Goal: Find specific page/section: Find specific page/section

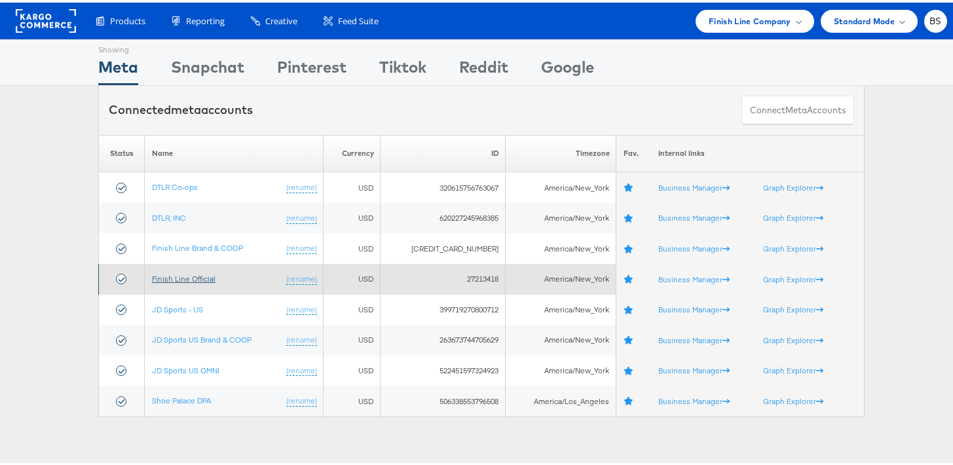
click at [186, 278] on link "Finish Line Official" at bounding box center [184, 276] width 64 height 10
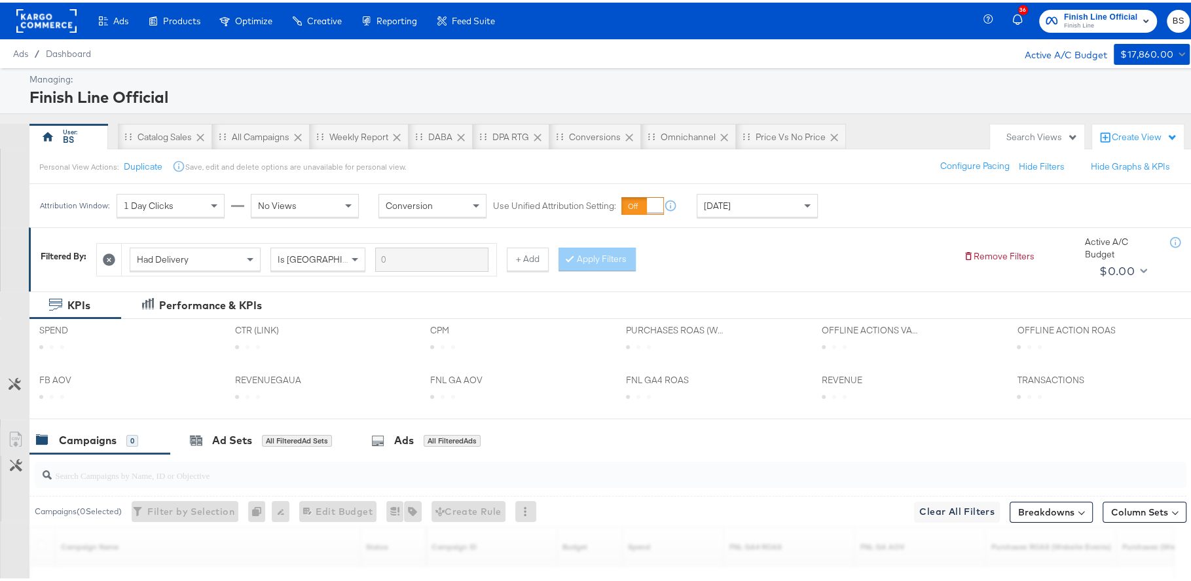
click at [1117, 19] on span "Finish Line" at bounding box center [1100, 23] width 73 height 10
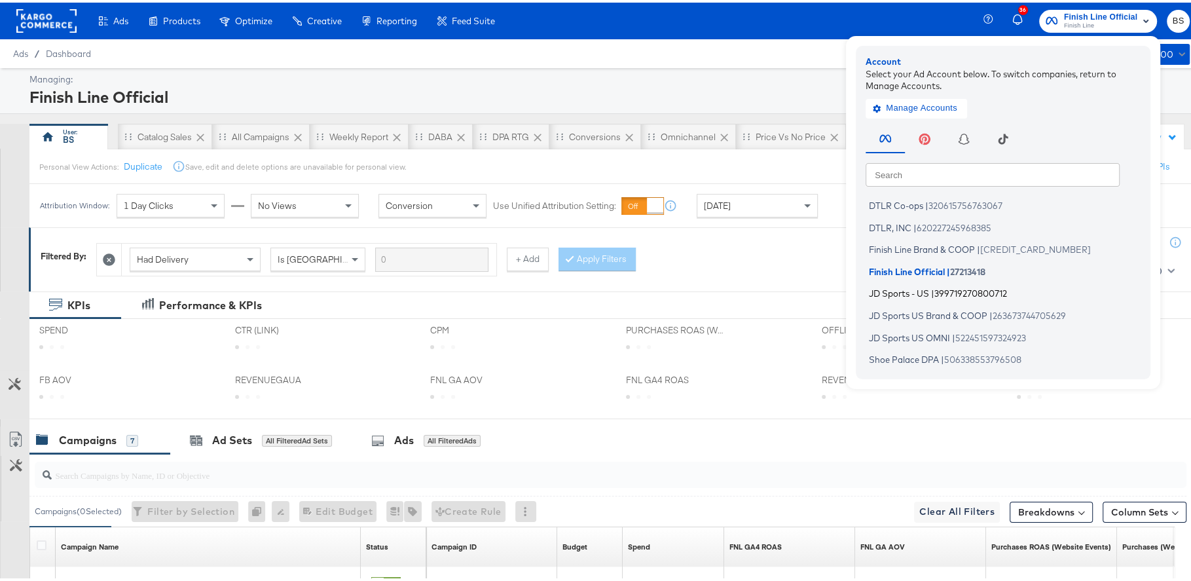
click at [926, 284] on li "JD Sports - US | 399719270800712" at bounding box center [1007, 291] width 282 height 19
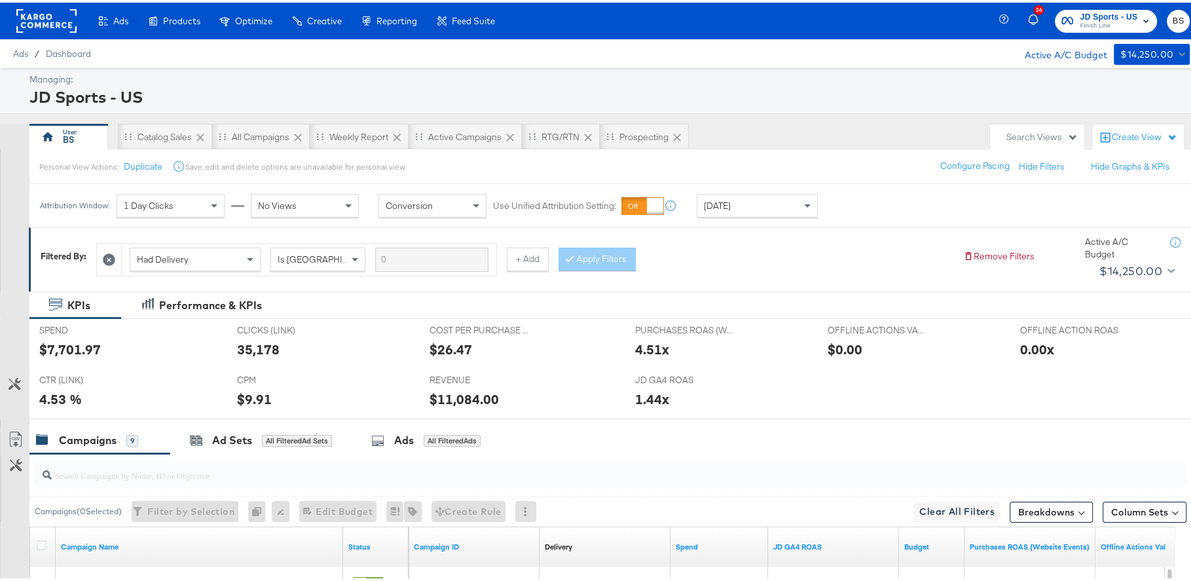
click at [1080, 24] on span "Finish Line" at bounding box center [1109, 23] width 58 height 10
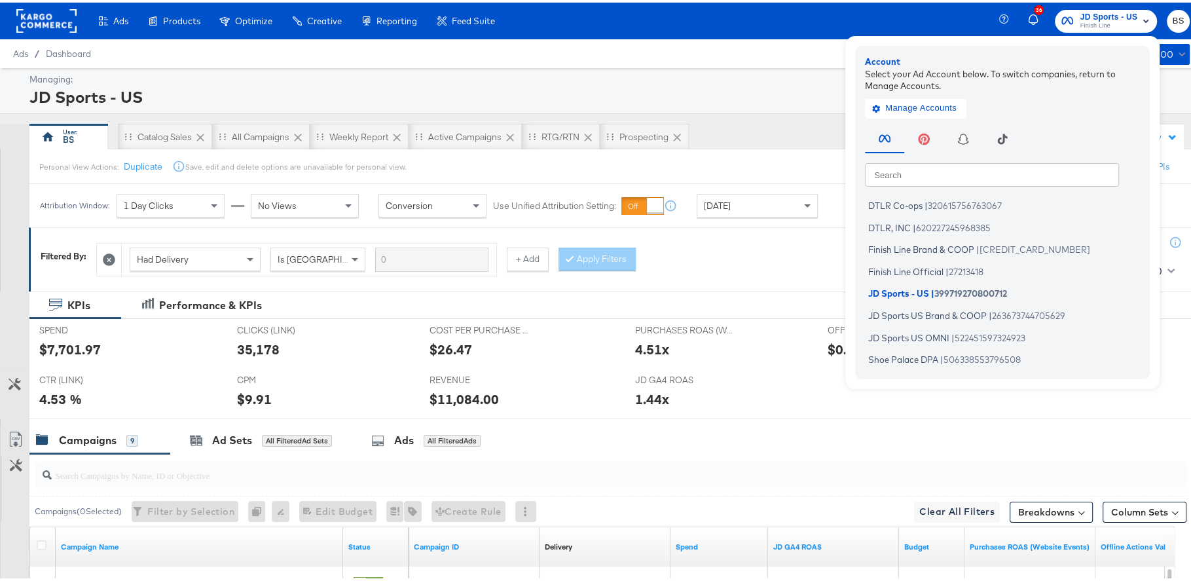
click at [692, 92] on div "JD Sports - US" at bounding box center [607, 94] width 1157 height 22
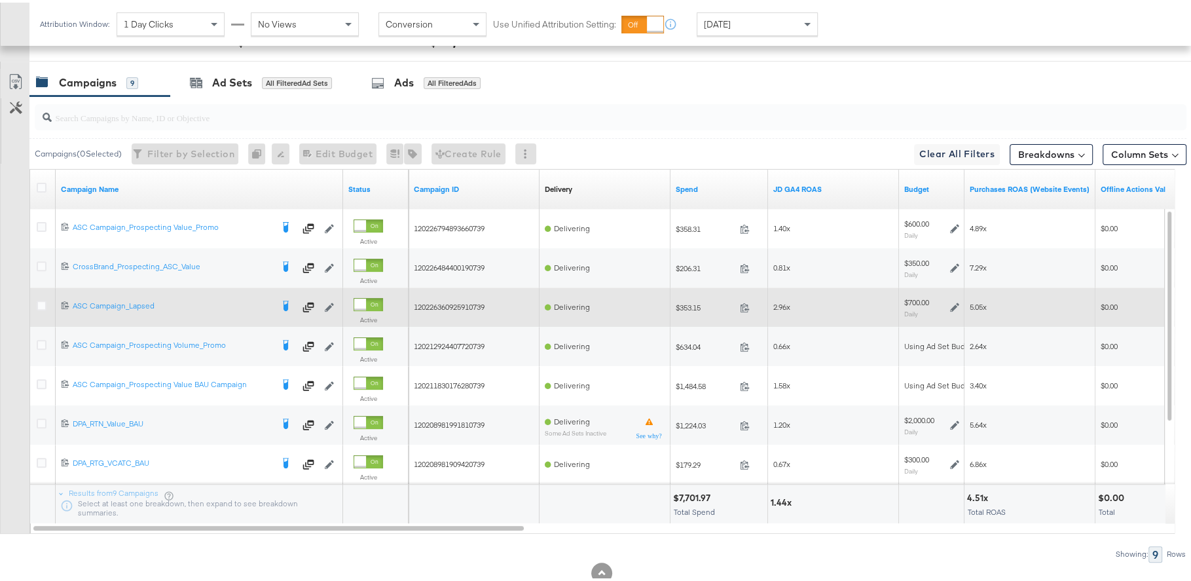
scroll to position [351, 0]
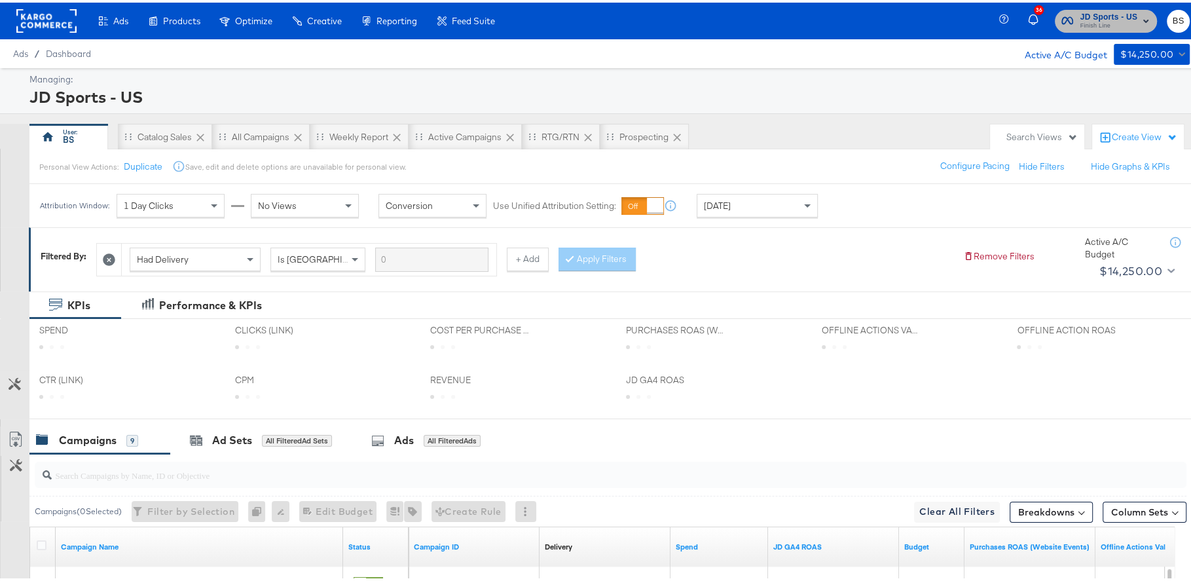
click at [1096, 24] on span "Finish Line" at bounding box center [1109, 23] width 58 height 10
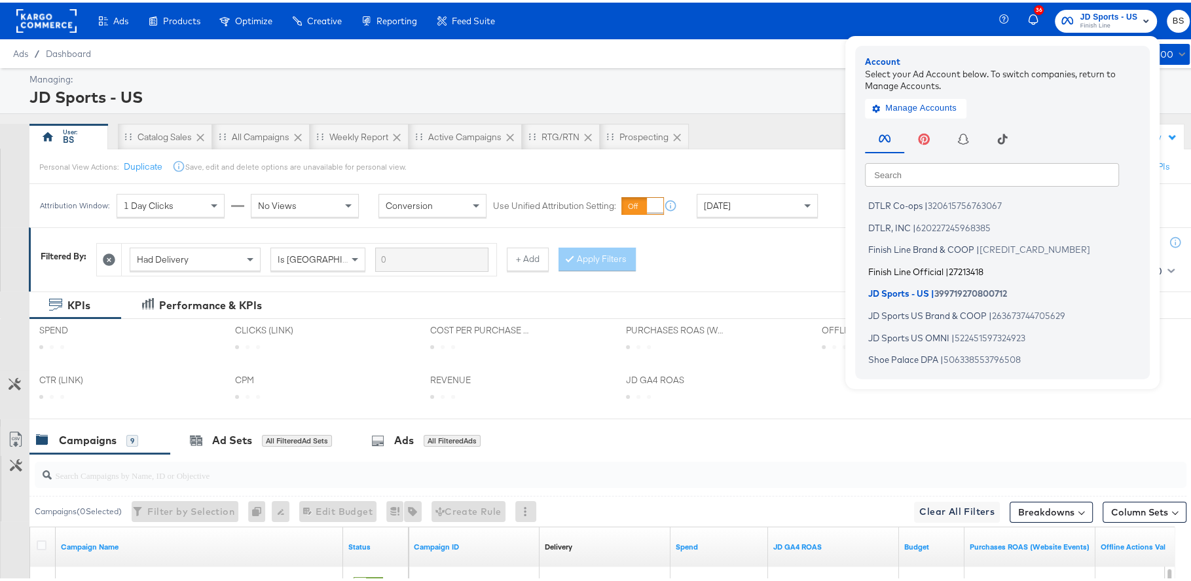
click at [903, 270] on span "Finish Line Official" at bounding box center [906, 268] width 75 height 10
